Goal: Information Seeking & Learning: Understand process/instructions

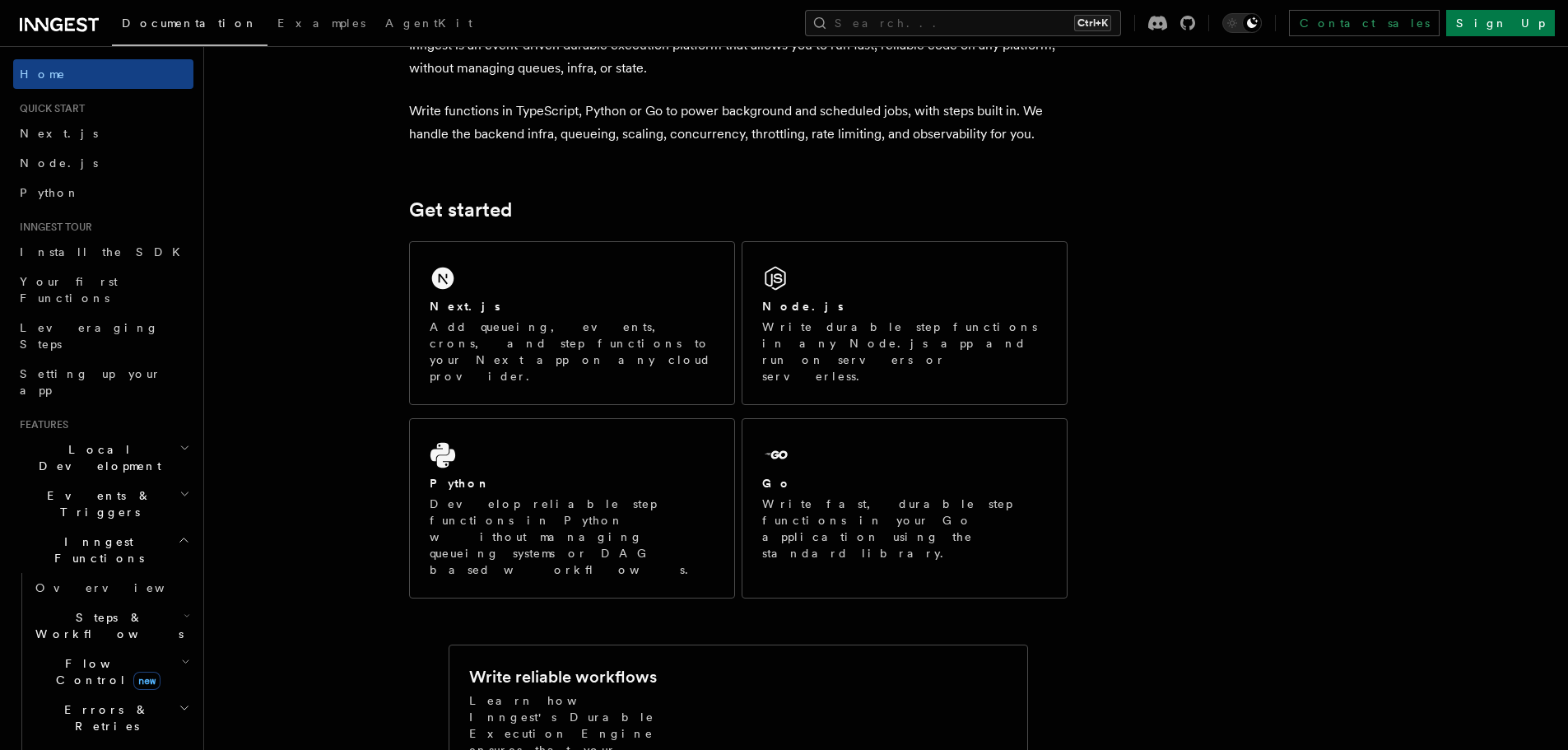
scroll to position [83, 0]
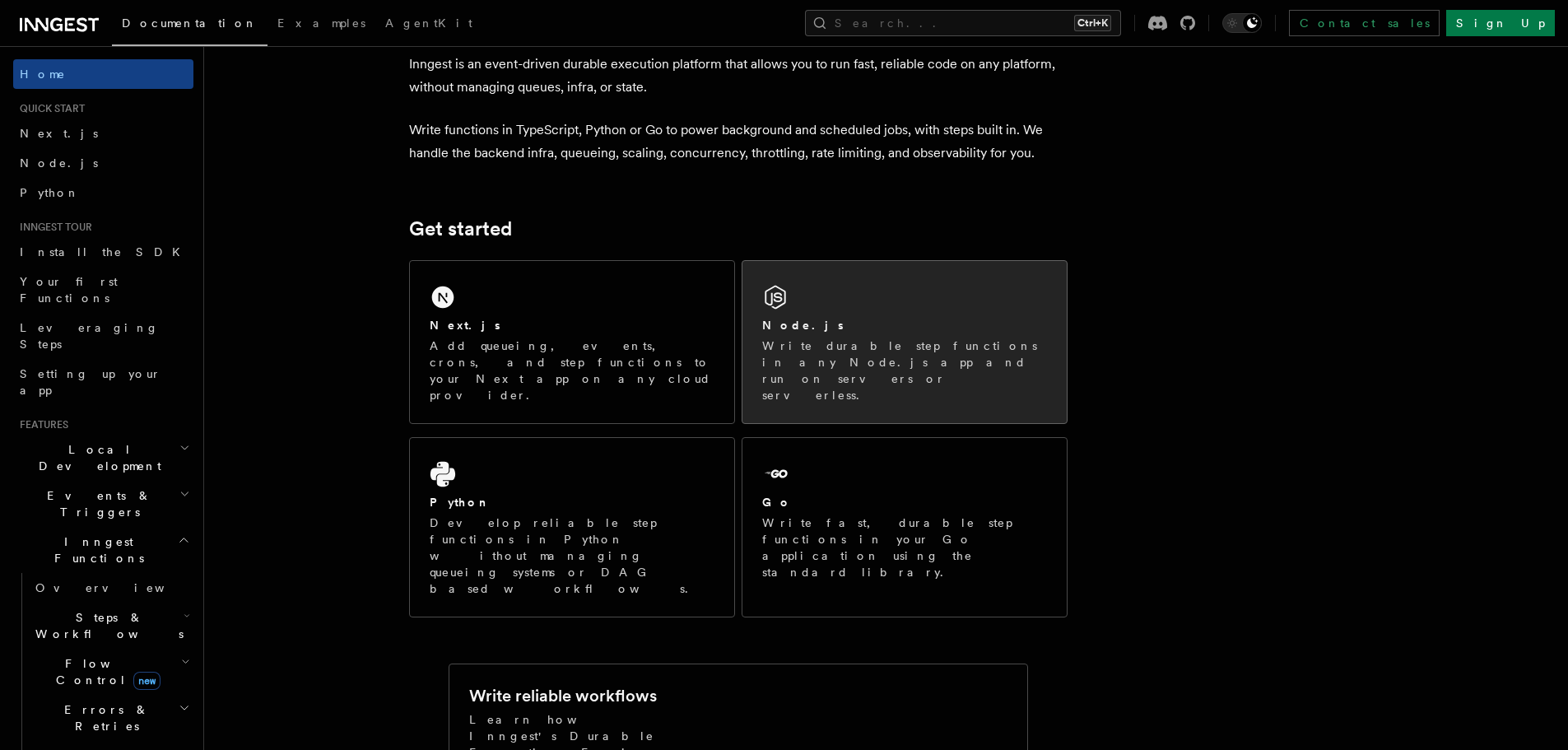
click at [798, 360] on p "Write durable step functions in any Node.js app and run on servers or serverles…" at bounding box center [905, 370] width 285 height 66
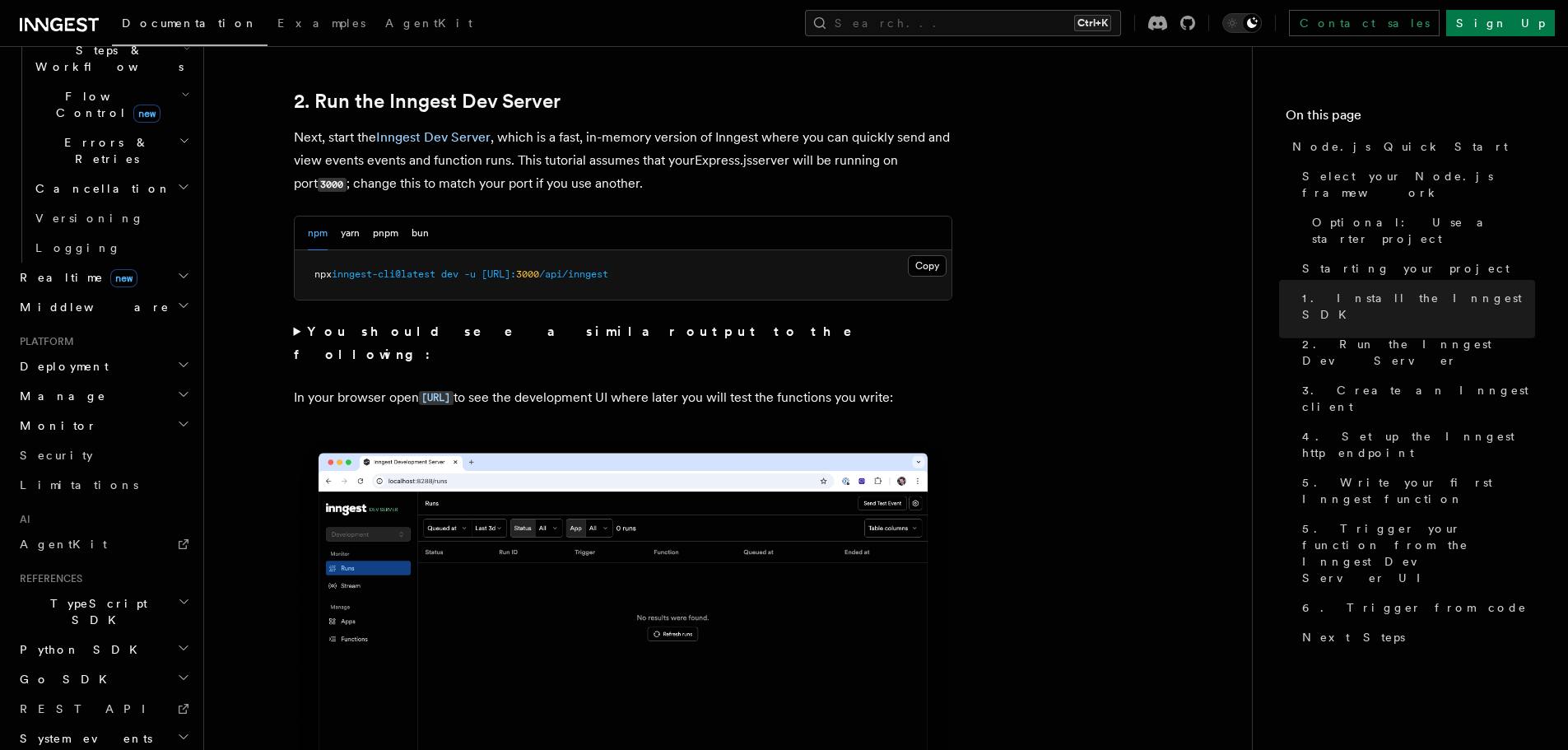
scroll to position [1235, 0]
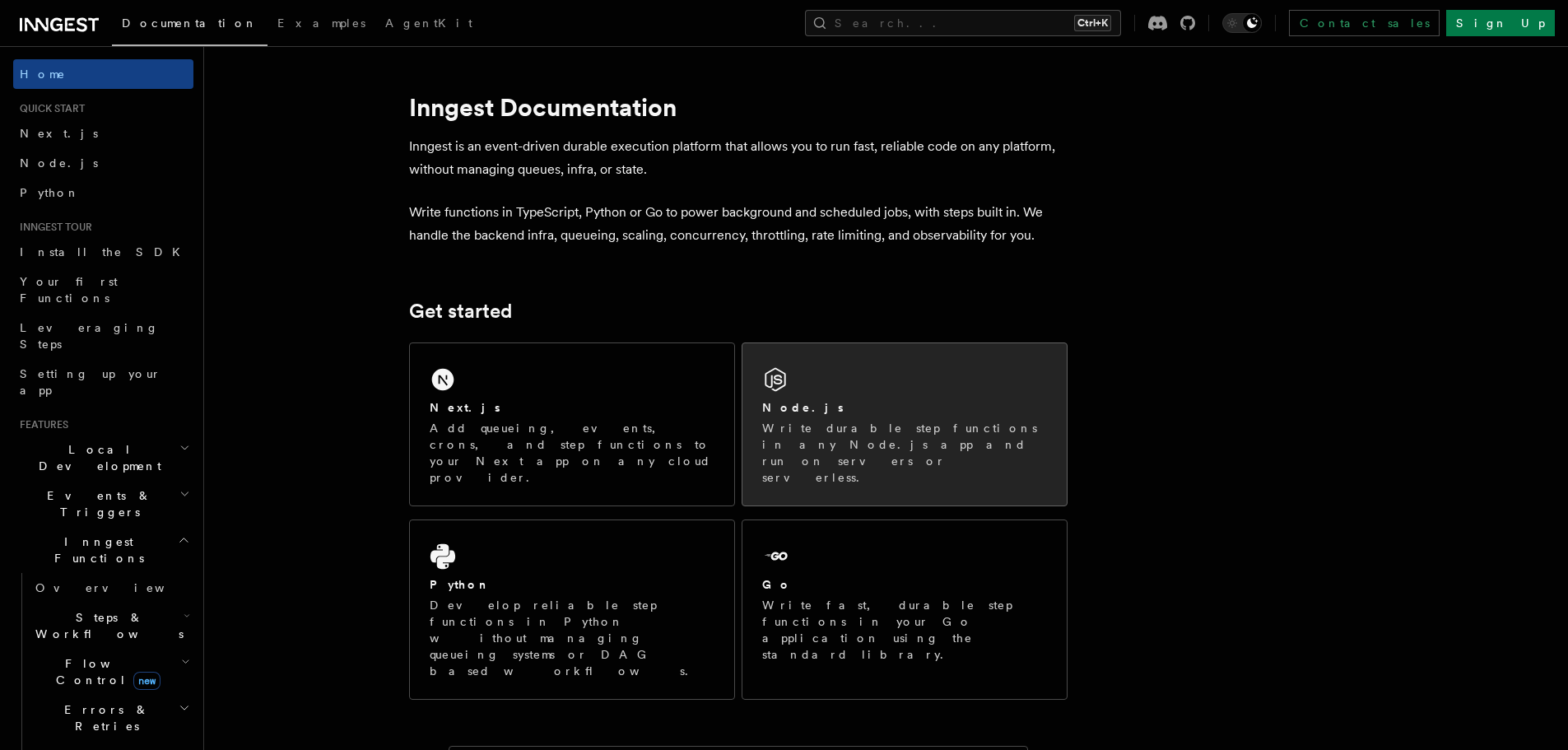
click at [864, 407] on div "Node.js" at bounding box center [905, 408] width 285 height 17
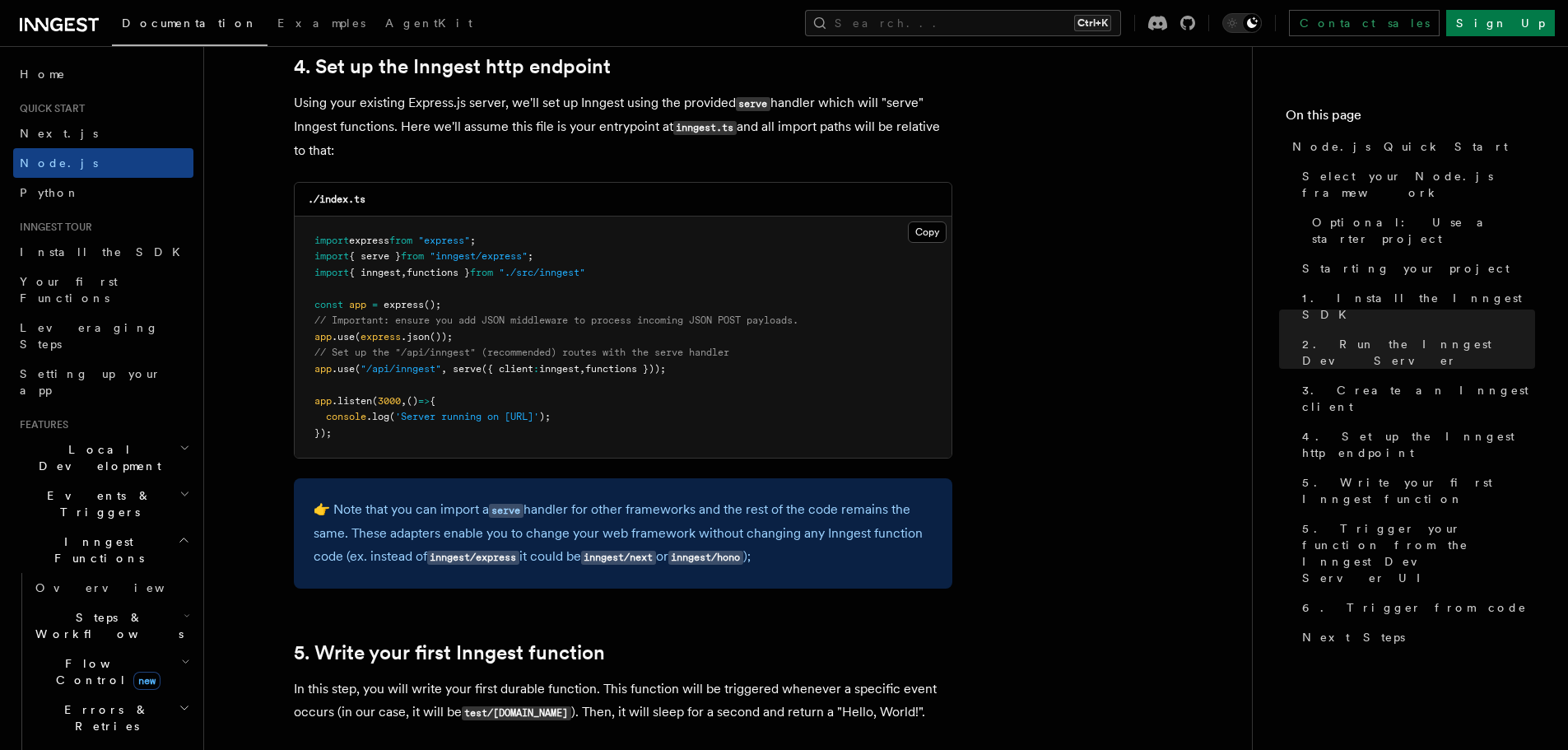
scroll to position [2635, 0]
